Goal: Use online tool/utility: Use online tool/utility

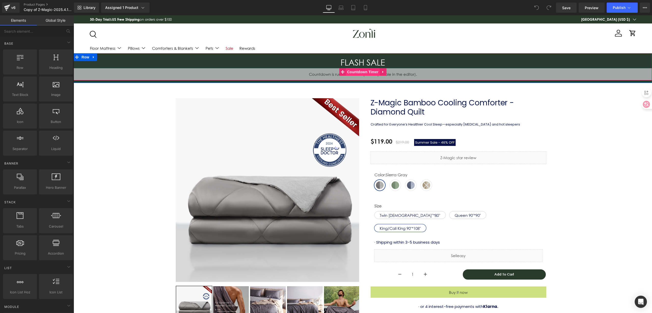
click at [364, 73] on span "Countdown Timer" at bounding box center [363, 72] width 34 height 8
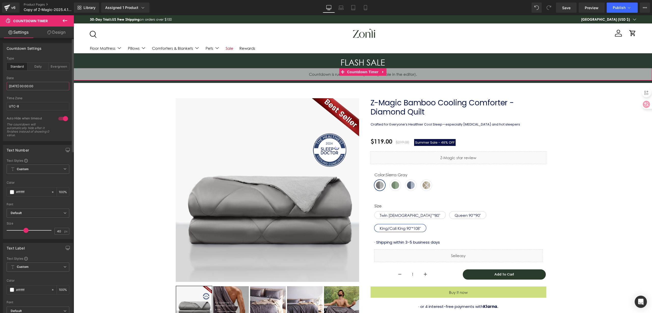
click at [45, 87] on input "[DATE] 00:00:00" at bounding box center [38, 86] width 63 height 8
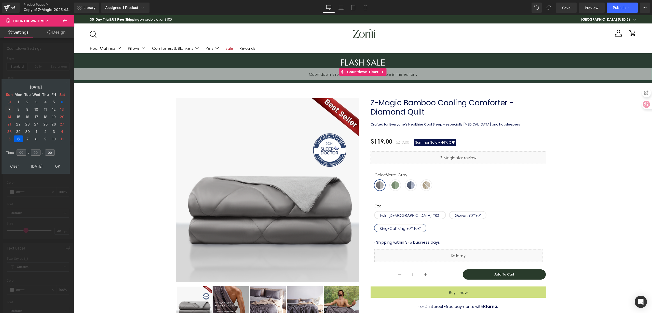
click at [10, 109] on td "7" at bounding box center [9, 109] width 8 height 7
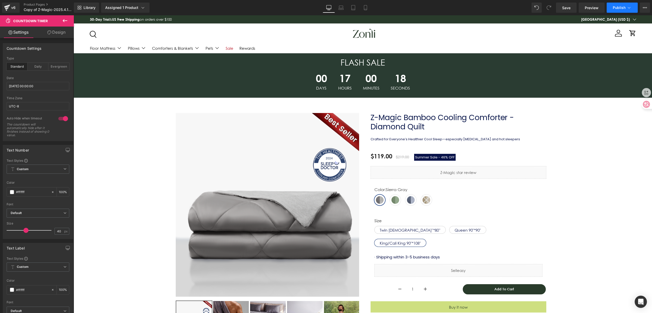
click at [623, 9] on span "Publish" at bounding box center [619, 8] width 13 height 4
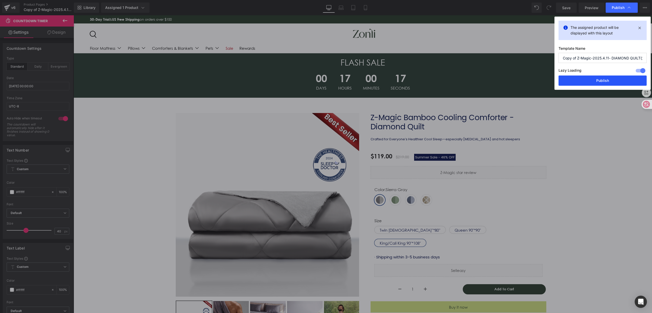
drag, startPoint x: 594, startPoint y: 82, endPoint x: 520, endPoint y: 66, distance: 76.5
click at [594, 82] on button "Publish" at bounding box center [603, 80] width 88 height 10
